Goal: Transaction & Acquisition: Purchase product/service

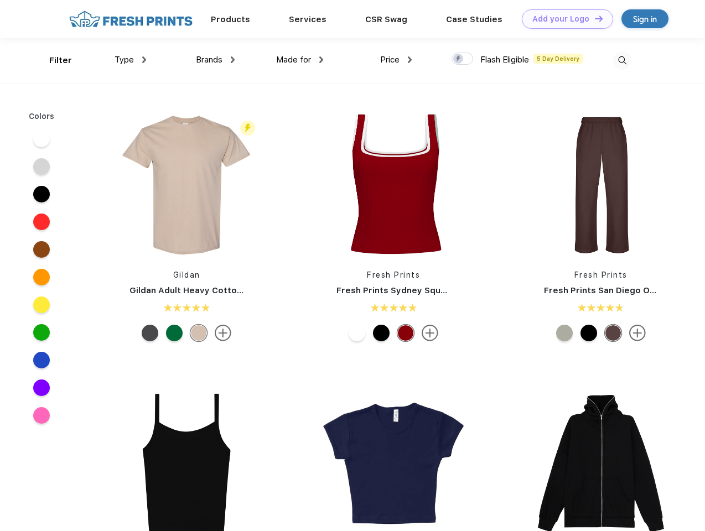
scroll to position [1, 0]
click at [563, 19] on link "Add your Logo Design Tool" at bounding box center [567, 18] width 91 height 19
click at [0, 0] on div "Design Tool" at bounding box center [0, 0] width 0 height 0
click at [594, 18] on link "Add your Logo Design Tool" at bounding box center [567, 18] width 91 height 19
click at [53, 60] on div "Filter" at bounding box center [60, 60] width 23 height 13
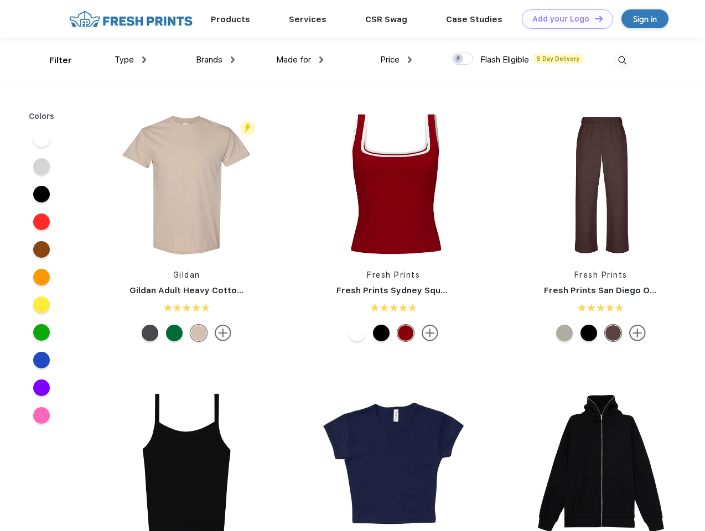
click at [131, 60] on span "Type" at bounding box center [124, 60] width 19 height 10
click at [215, 60] on span "Brands" at bounding box center [209, 60] width 27 height 10
click at [300, 60] on span "Made for" at bounding box center [293, 60] width 35 height 10
click at [396, 60] on span "Price" at bounding box center [389, 60] width 19 height 10
click at [463, 59] on div at bounding box center [463, 59] width 22 height 12
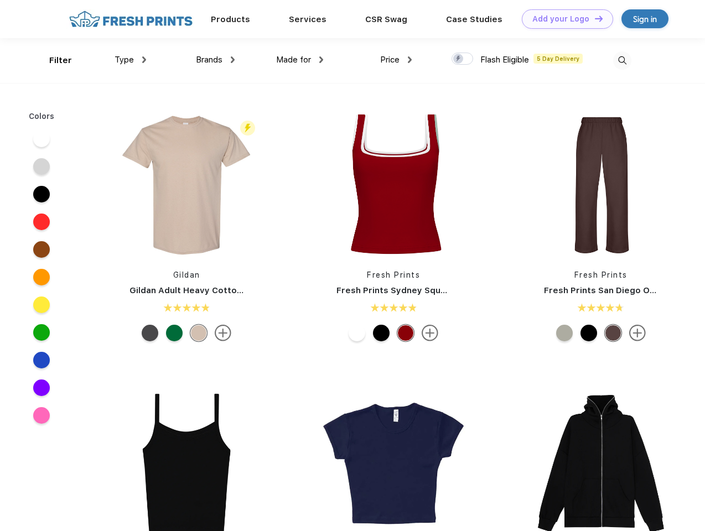
click at [459, 59] on input "checkbox" at bounding box center [455, 55] width 7 height 7
click at [622, 60] on img at bounding box center [622, 60] width 18 height 18
